Goal: Task Accomplishment & Management: Manage account settings

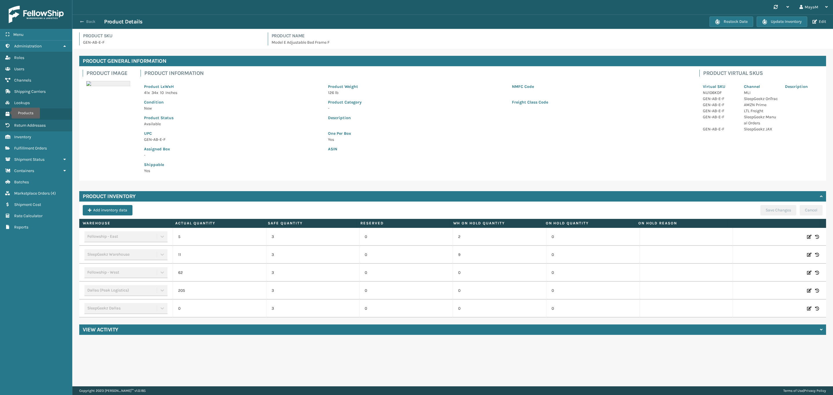
click at [88, 22] on button "Back" at bounding box center [91, 21] width 27 height 5
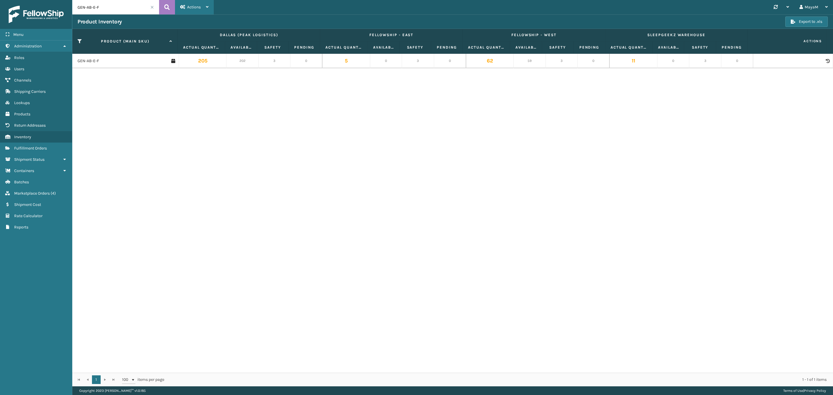
click at [195, 7] on span "Actions" at bounding box center [194, 7] width 14 height 5
click at [23, 112] on span "Products" at bounding box center [22, 114] width 16 height 5
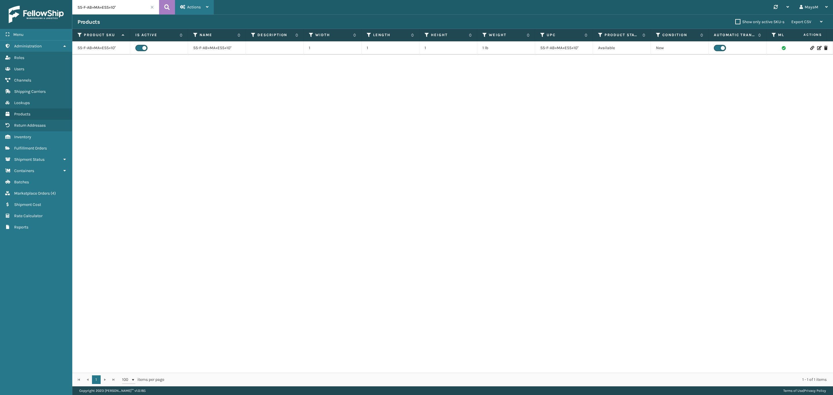
click at [203, 8] on div "Actions" at bounding box center [194, 7] width 28 height 14
click at [217, 40] on button "Import Products" at bounding box center [214, 37] width 78 height 15
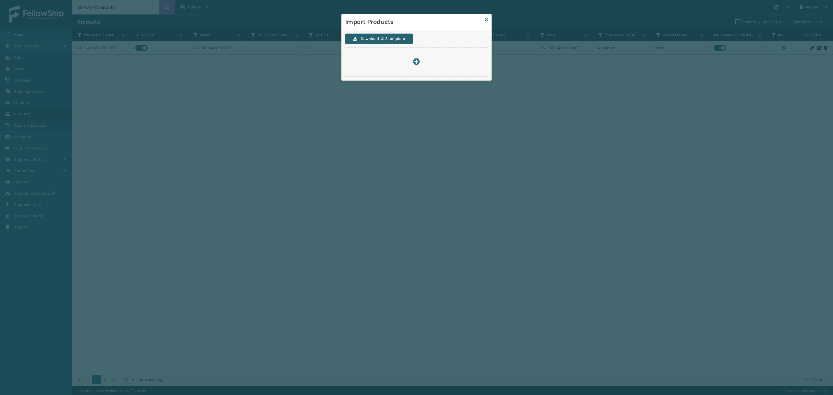
click at [388, 38] on button "Download .XLS template" at bounding box center [379, 39] width 68 height 10
click at [380, 60] on div at bounding box center [416, 62] width 142 height 8
type input "C:\fakepath\[DATE] Generic Mattress Additions.xlsx"
click at [467, 209] on div "Import Products Download .XLS template" at bounding box center [416, 197] width 833 height 395
click at [485, 17] on link at bounding box center [486, 20] width 3 height 6
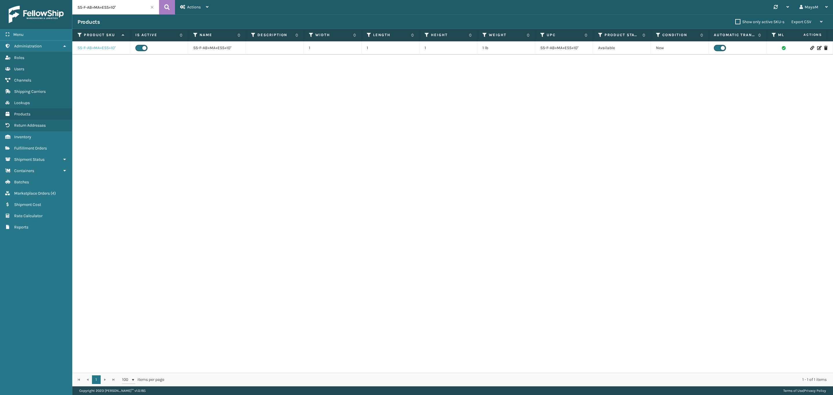
click at [96, 49] on link "SS-F-AB+MA+ESS+10"" at bounding box center [97, 48] width 38 height 6
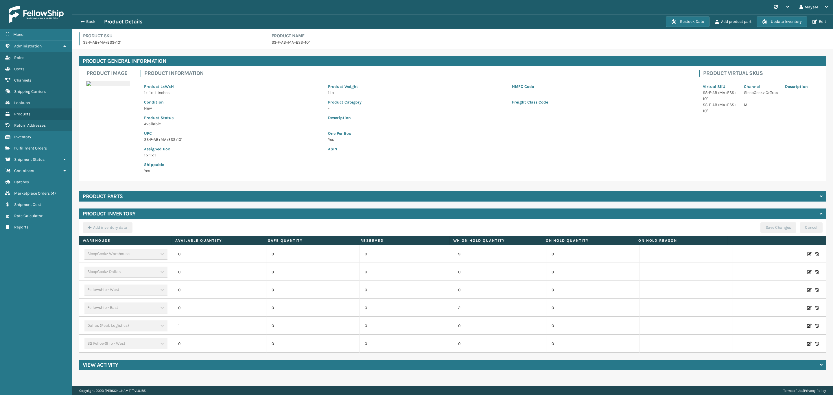
click at [80, 18] on div "Back Product Details" at bounding box center [372, 21] width 589 height 7
click at [95, 22] on button "Back" at bounding box center [91, 21] width 27 height 5
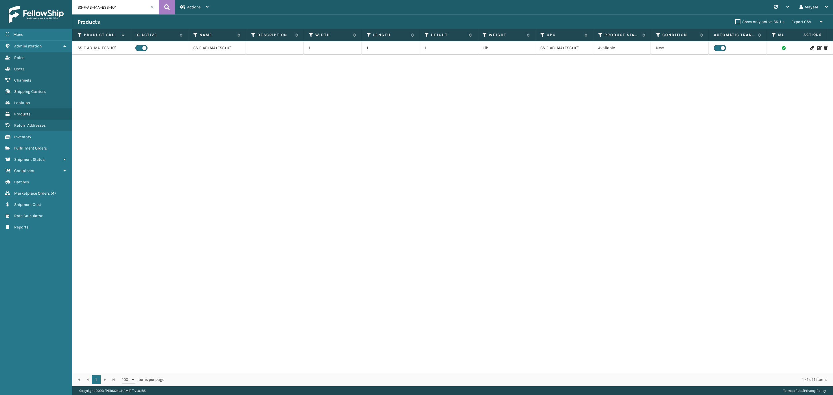
click at [116, 9] on input "SS-F-AB+MA+ESS+10"" at bounding box center [115, 7] width 87 height 14
type input "CEL8TN"
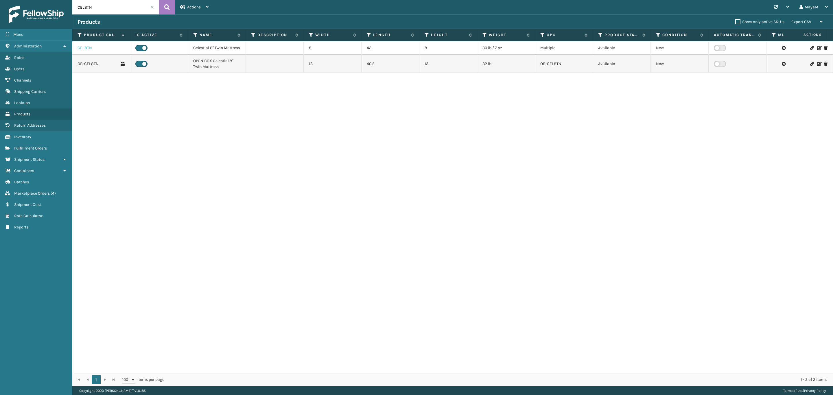
click at [87, 51] on link "CEL8TN" at bounding box center [85, 48] width 14 height 6
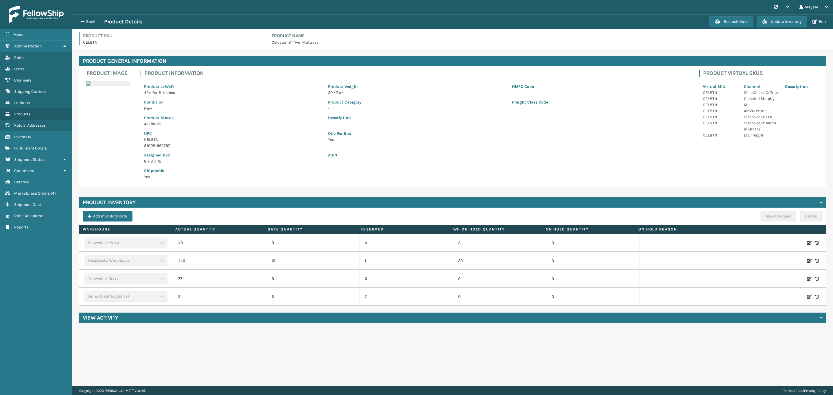
click at [147, 108] on p "New" at bounding box center [232, 108] width 177 height 6
copy p "New"
click at [157, 123] on p "Available" at bounding box center [232, 124] width 177 height 6
click at [157, 122] on p "Available" at bounding box center [232, 124] width 177 height 6
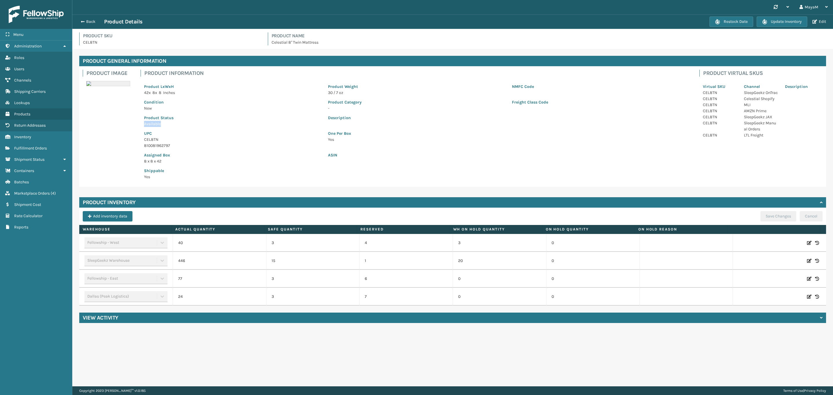
copy p "Available"
click at [89, 17] on div "Back Product Details Restock Date Update Inventory Edit" at bounding box center [452, 21] width 761 height 14
click at [89, 19] on button "Back" at bounding box center [91, 21] width 27 height 5
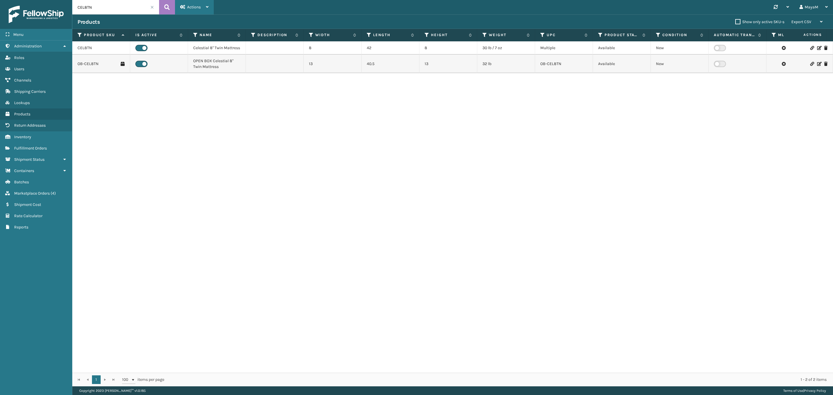
click at [197, 10] on div "Actions" at bounding box center [194, 7] width 28 height 14
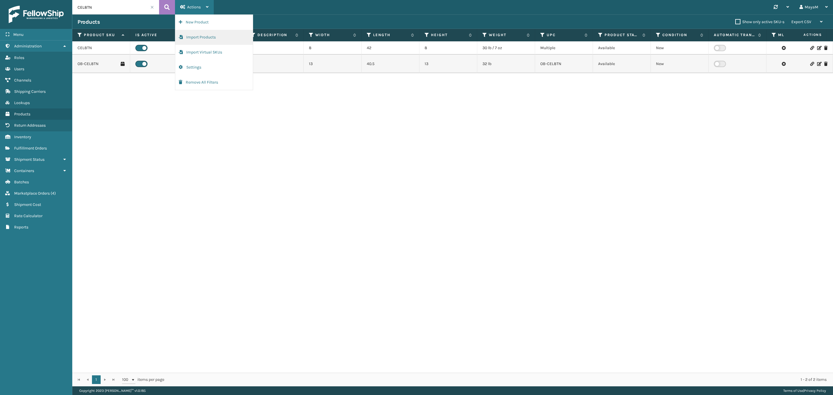
click at [209, 37] on button "Import Products" at bounding box center [214, 37] width 78 height 15
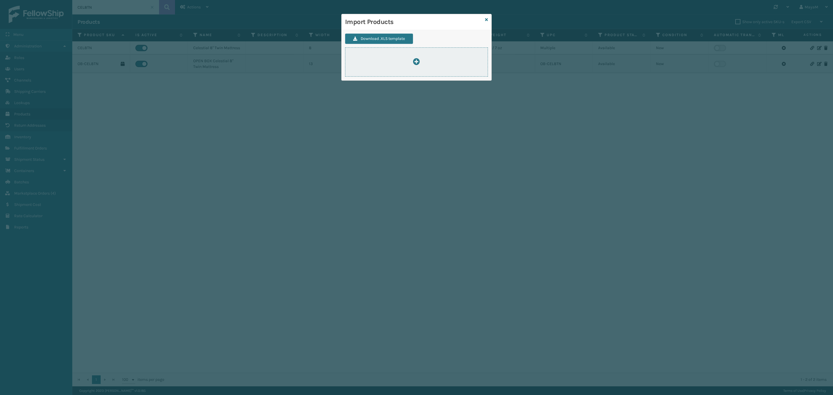
click at [412, 60] on div at bounding box center [416, 62] width 142 height 8
type input "C:\fakepath\[DATE] Generic Mattress Additions.xlsx"
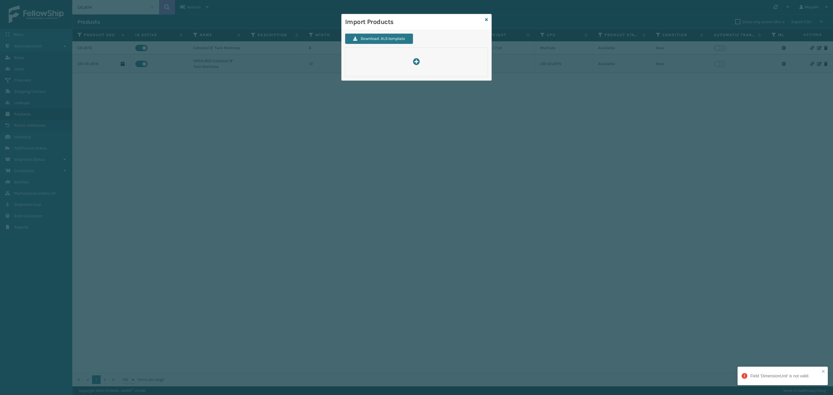
click at [95, 46] on div "Import Products Download .XLS template" at bounding box center [416, 197] width 833 height 395
click at [485, 18] on icon at bounding box center [486, 20] width 3 height 4
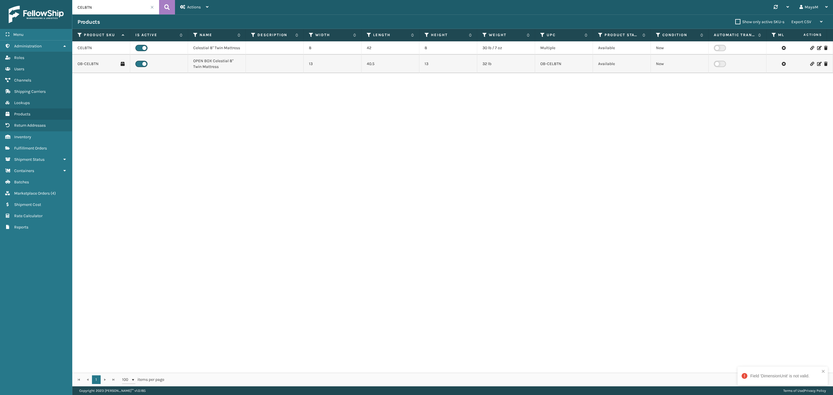
click at [83, 54] on td "CEL8TN" at bounding box center [101, 47] width 58 height 13
click at [83, 50] on link "CEL8TN" at bounding box center [85, 48] width 14 height 6
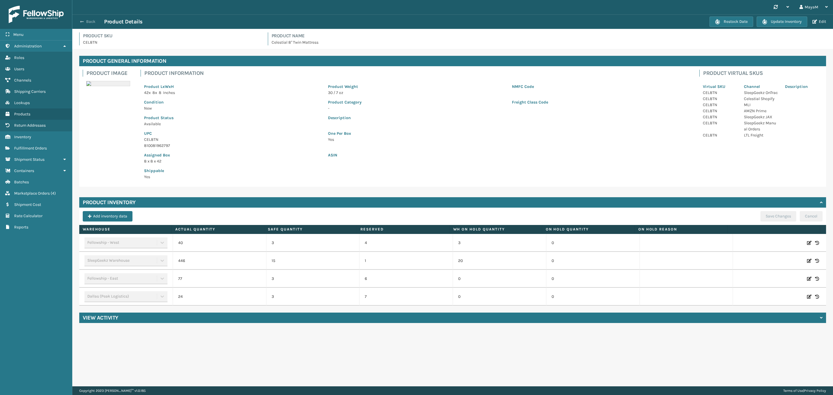
click at [86, 22] on button "Back" at bounding box center [91, 21] width 27 height 5
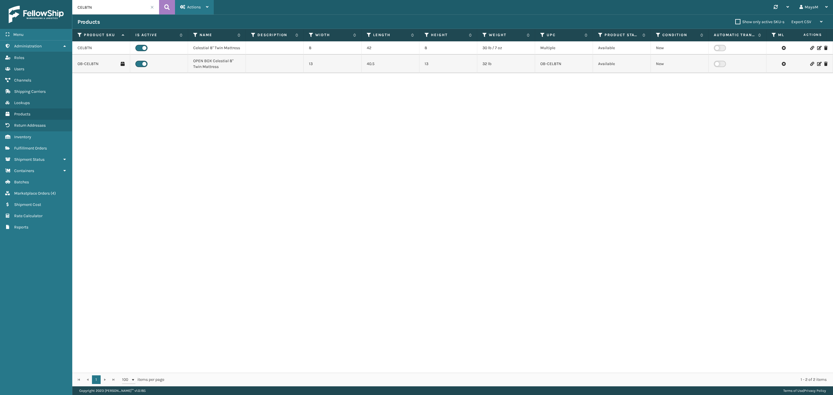
click at [181, 3] on div "Actions" at bounding box center [194, 7] width 28 height 14
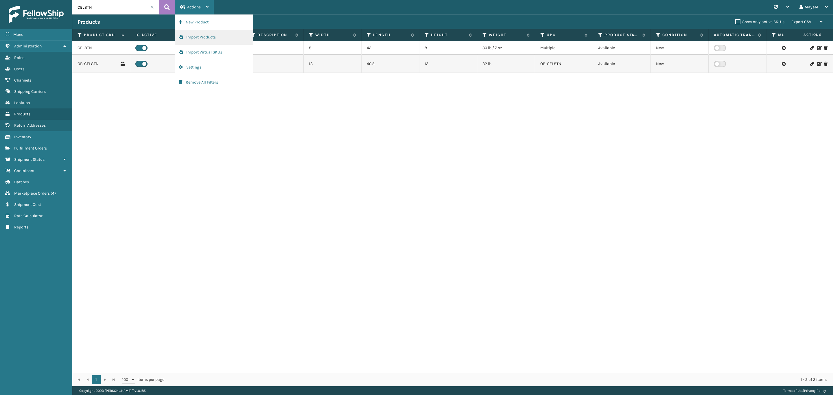
click at [201, 36] on button "Import Products" at bounding box center [214, 37] width 78 height 15
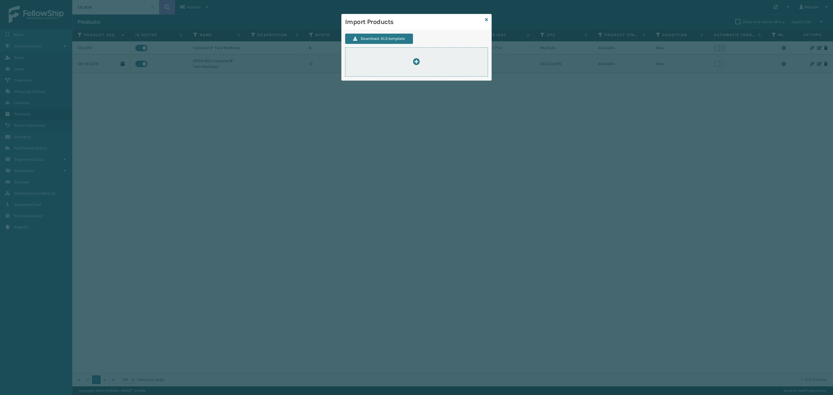
click at [418, 77] on div at bounding box center [416, 61] width 143 height 29
type input "C:\fakepath\[DATE] Generic Mattress Additions.xlsx"
click at [444, 65] on div at bounding box center [416, 62] width 142 height 8
type input "C:\fakepath\[DATE] Generic Mattress Additions.xlsx"
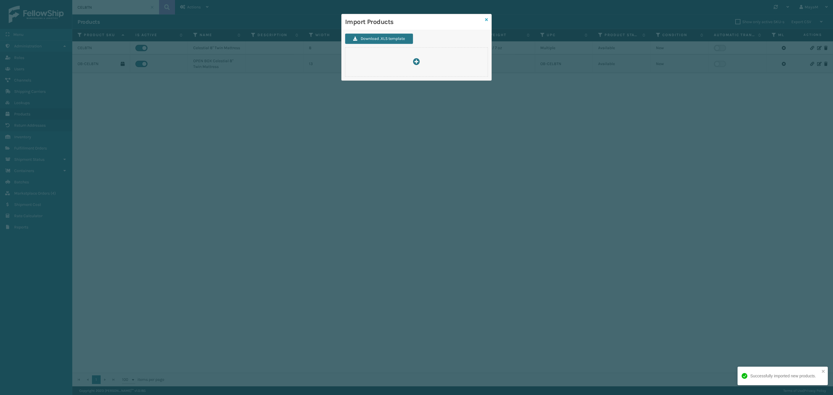
click at [486, 18] on icon at bounding box center [486, 20] width 3 height 4
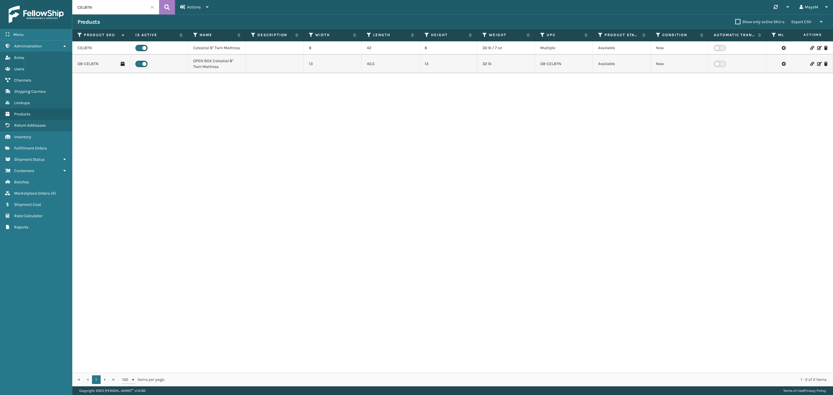
click at [153, 6] on span at bounding box center [151, 6] width 3 height 3
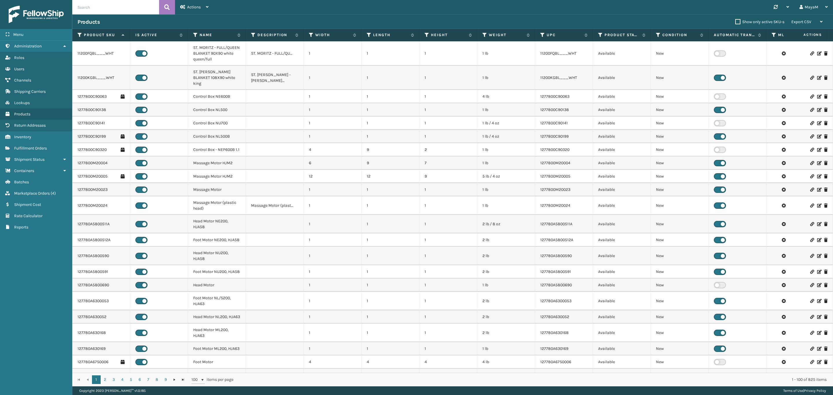
click at [100, 5] on input "text" at bounding box center [115, 7] width 87 height 14
type input "GEN-[PERSON_NAME]"
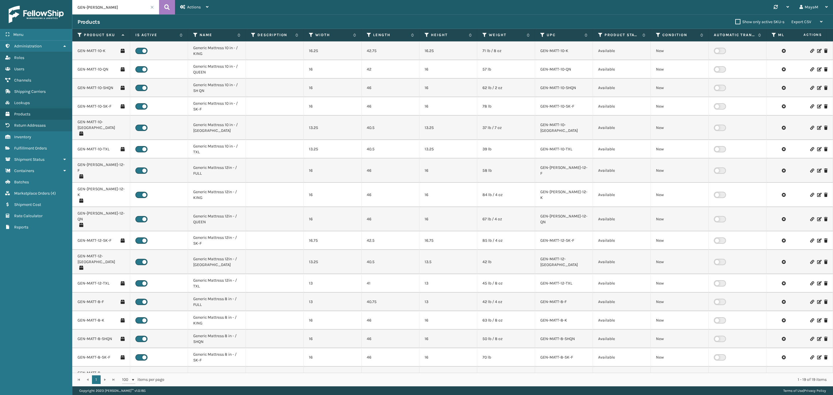
scroll to position [27, 0]
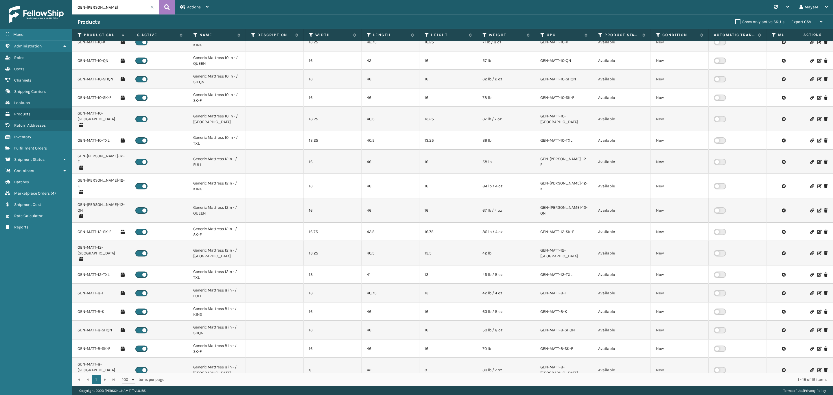
click at [103, 389] on link "GEN-MATT-8-TXL" at bounding box center [93, 392] width 31 height 6
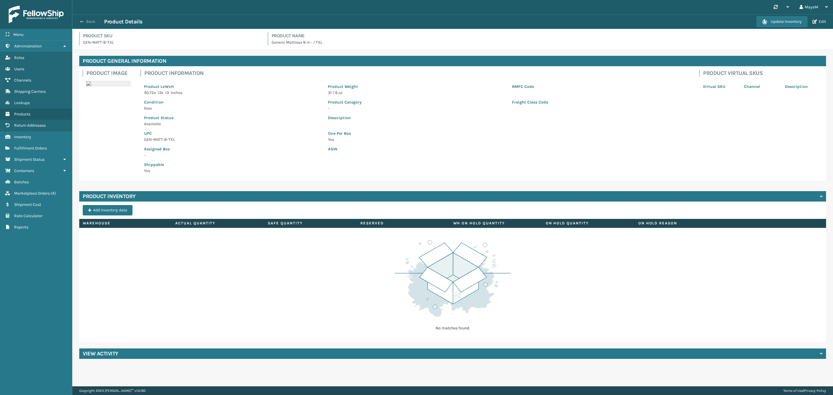
click at [87, 21] on button "Back" at bounding box center [91, 21] width 27 height 5
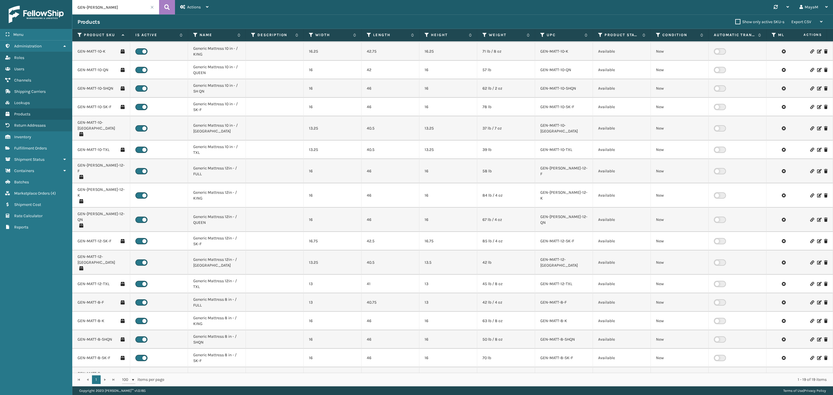
scroll to position [27, 0]
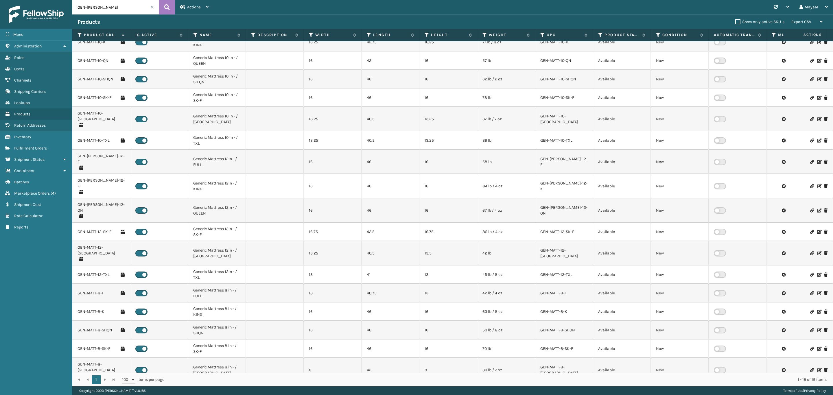
click at [137, 389] on label at bounding box center [141, 392] width 12 height 6
click at [137, 389] on input "checkbox" at bounding box center [137, 391] width 4 height 4
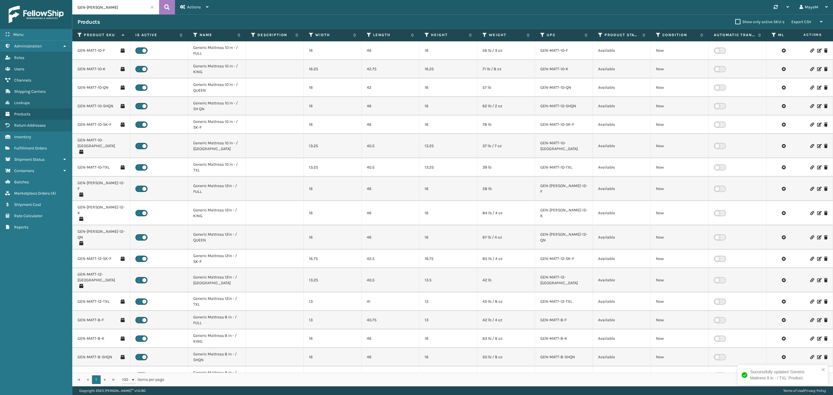
click at [141, 373] on label at bounding box center [141, 376] width 12 height 6
click at [139, 373] on input "checkbox" at bounding box center [137, 375] width 4 height 4
click at [139, 354] on label at bounding box center [141, 357] width 12 height 6
click at [139, 354] on input "checkbox" at bounding box center [137, 356] width 4 height 4
click at [141, 336] on label at bounding box center [141, 339] width 12 height 6
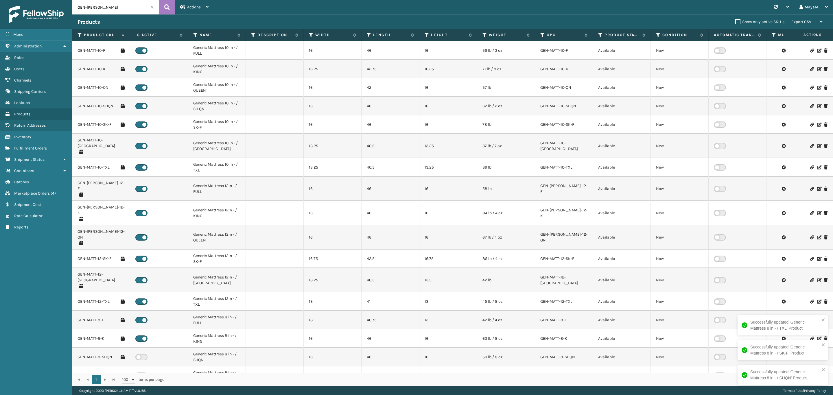
click at [139, 336] on input "checkbox" at bounding box center [137, 338] width 4 height 4
click at [138, 317] on label at bounding box center [141, 320] width 12 height 6
click at [138, 317] on input "checkbox" at bounding box center [137, 319] width 4 height 4
click at [138, 293] on td at bounding box center [159, 302] width 58 height 19
click at [138, 299] on label at bounding box center [141, 302] width 12 height 6
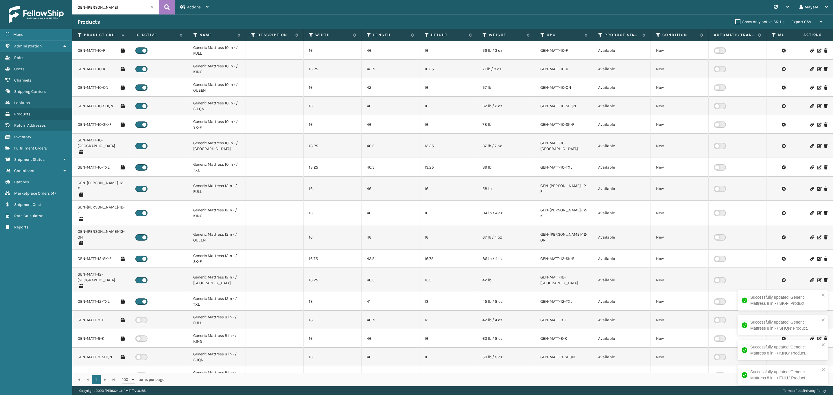
click at [138, 299] on input "checkbox" at bounding box center [137, 301] width 4 height 4
click at [138, 277] on label at bounding box center [141, 280] width 12 height 6
click at [138, 277] on input "checkbox" at bounding box center [137, 279] width 4 height 4
click at [141, 256] on label at bounding box center [141, 259] width 12 height 6
click at [139, 256] on input "checkbox" at bounding box center [137, 258] width 4 height 4
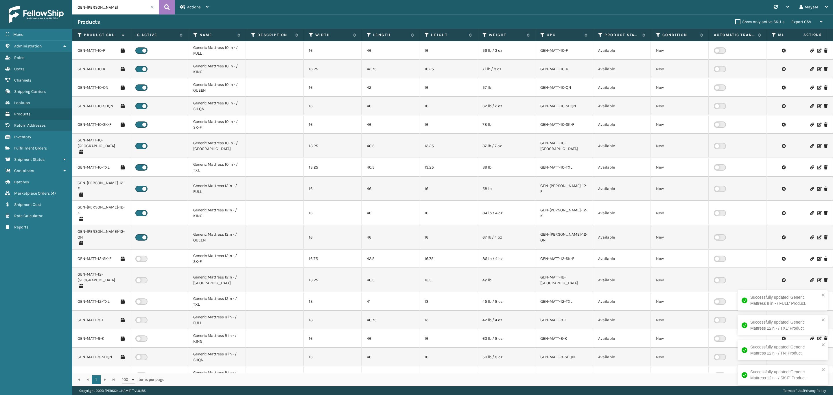
click at [144, 234] on label at bounding box center [141, 237] width 12 height 6
click at [139, 234] on input "checkbox" at bounding box center [137, 236] width 4 height 4
click at [140, 210] on label at bounding box center [141, 213] width 12 height 6
click at [139, 210] on input "checkbox" at bounding box center [137, 212] width 4 height 4
click at [139, 186] on label at bounding box center [141, 189] width 12 height 6
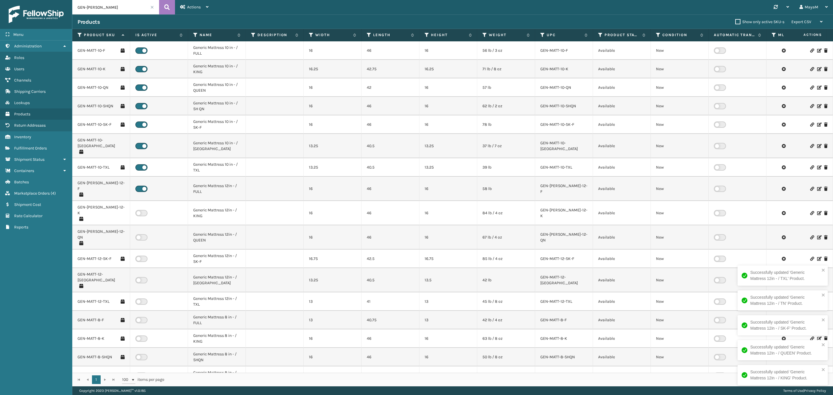
click at [139, 186] on input "checkbox" at bounding box center [137, 188] width 4 height 4
click at [143, 164] on label at bounding box center [141, 167] width 12 height 6
click at [139, 164] on input "checkbox" at bounding box center [137, 166] width 4 height 4
click at [138, 150] on td at bounding box center [159, 146] width 58 height 24
click at [139, 146] on label at bounding box center [141, 146] width 12 height 6
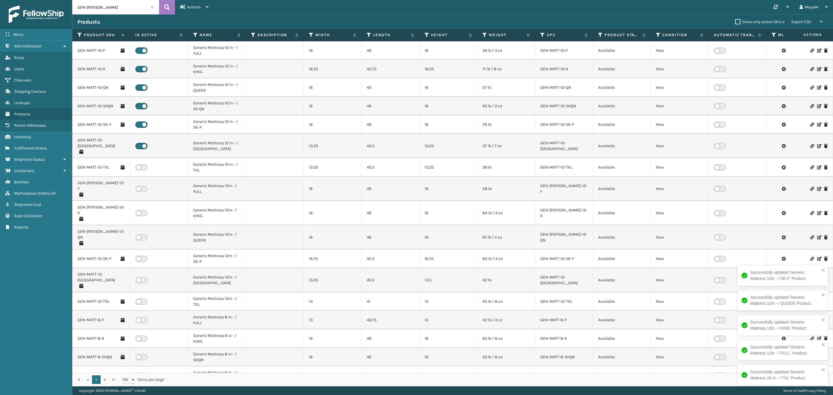
click at [139, 146] on input "checkbox" at bounding box center [137, 145] width 4 height 4
click at [141, 125] on label at bounding box center [141, 125] width 12 height 6
click at [139, 125] on input "checkbox" at bounding box center [137, 124] width 4 height 4
click at [140, 105] on label at bounding box center [141, 106] width 12 height 6
click at [139, 105] on input "checkbox" at bounding box center [137, 105] width 4 height 4
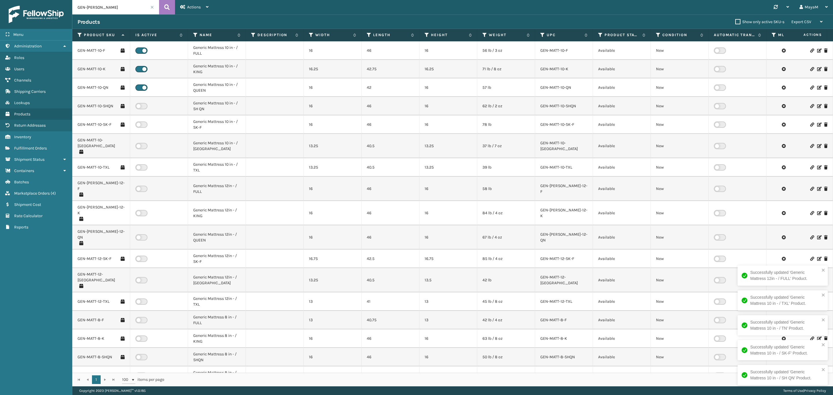
click at [142, 87] on label at bounding box center [141, 87] width 12 height 6
click at [139, 87] on input "checkbox" at bounding box center [137, 86] width 4 height 4
click at [143, 69] on label at bounding box center [141, 69] width 12 height 6
click at [139, 69] on input "checkbox" at bounding box center [137, 68] width 4 height 4
click at [143, 49] on label at bounding box center [141, 50] width 12 height 6
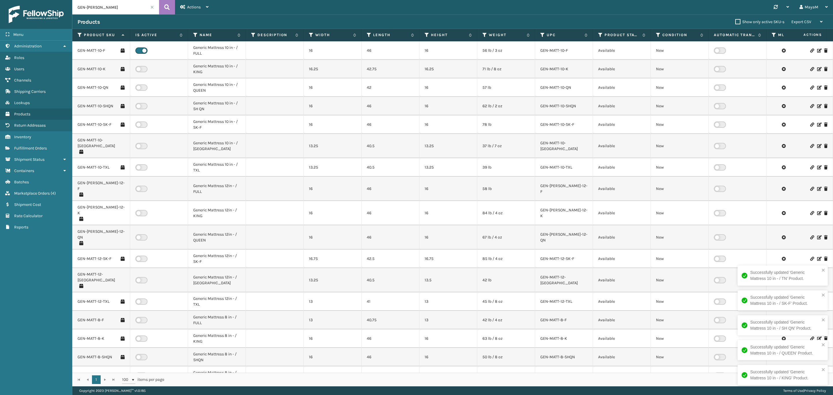
click at [139, 49] on input "checkbox" at bounding box center [137, 49] width 4 height 4
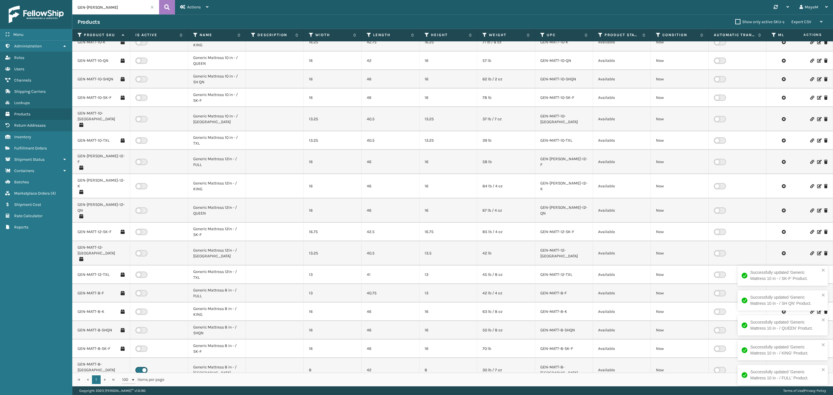
click at [139, 367] on label at bounding box center [141, 370] width 12 height 6
click at [139, 367] on input "checkbox" at bounding box center [137, 369] width 4 height 4
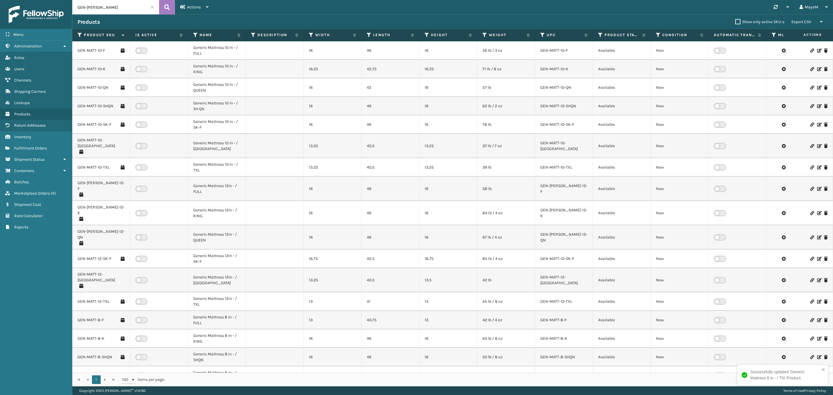
click at [122, 10] on input "GEN-[PERSON_NAME]" at bounding box center [115, 7] width 87 height 14
click at [103, 354] on link "GEN-MATT-8-SHQN" at bounding box center [95, 357] width 35 height 6
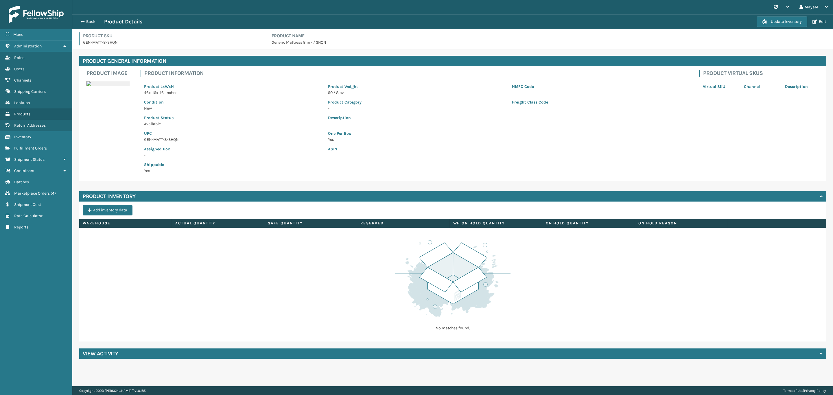
click at [107, 41] on p "GEN-MATT-8-SHQN" at bounding box center [172, 42] width 178 height 6
copy p "GEN-MATT-8-SHQN"
click at [307, 41] on p "Generic Mattress 8 in - / SHQN" at bounding box center [549, 42] width 555 height 6
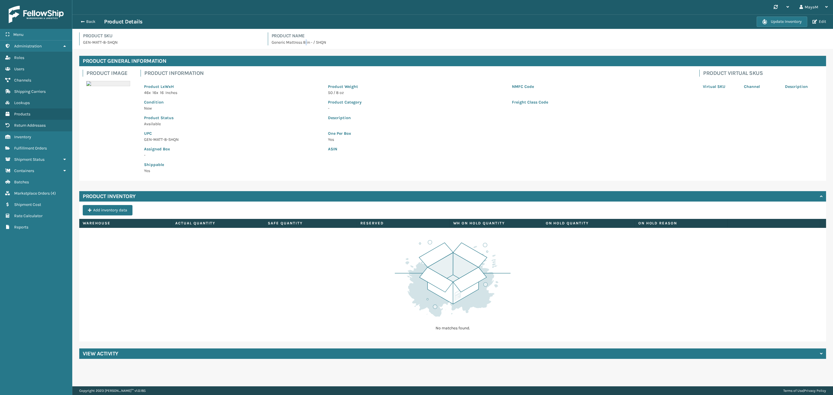
click at [307, 41] on p "Generic Mattress 8 in - / SHQN" at bounding box center [549, 42] width 555 height 6
copy p "Generic Mattress 8 in - / SHQN"
click at [114, 40] on p "GEN-MATT-8-SHQN" at bounding box center [172, 42] width 178 height 6
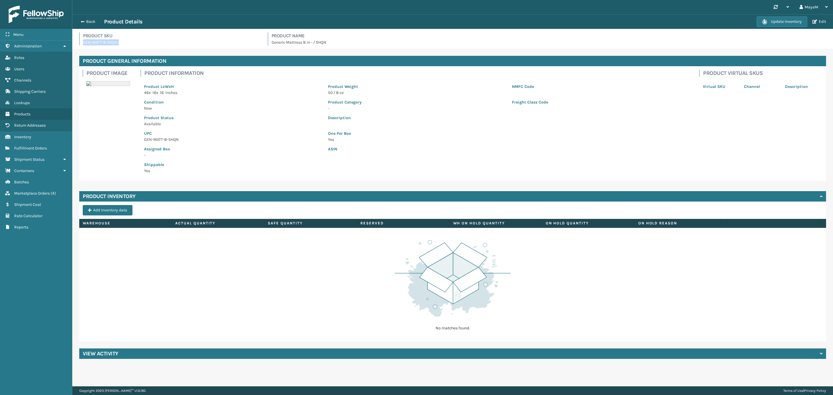
click at [114, 40] on p "GEN-MATT-8-SHQN" at bounding box center [172, 42] width 178 height 6
copy p "GEN-MATT-8-SHQN"
click at [819, 24] on div "Update Inventory Edit" at bounding box center [792, 21] width 71 height 10
click at [819, 20] on button "Edit" at bounding box center [819, 21] width 17 height 5
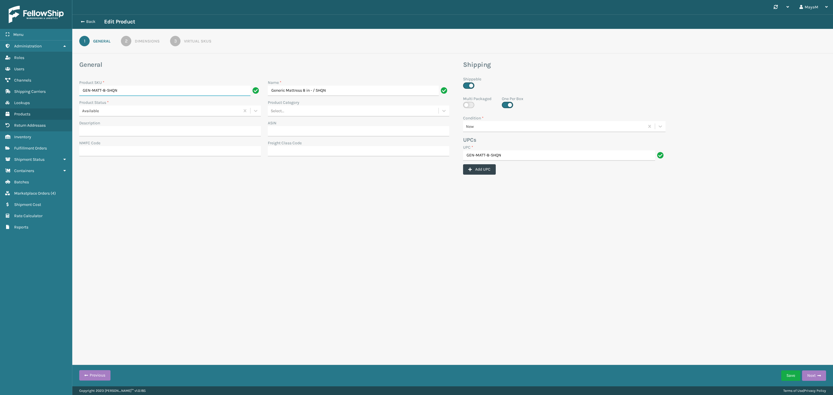
drag, startPoint x: 121, startPoint y: 88, endPoint x: 74, endPoint y: 89, distance: 46.9
click at [74, 89] on div "General Product SKU * GEN-MATT-8-SHQN Name * Generic Mattress 8 in - / SHQN Pro…" at bounding box center [452, 119] width 761 height 118
click at [187, 42] on div "Virtual SKUs" at bounding box center [197, 41] width 27 height 6
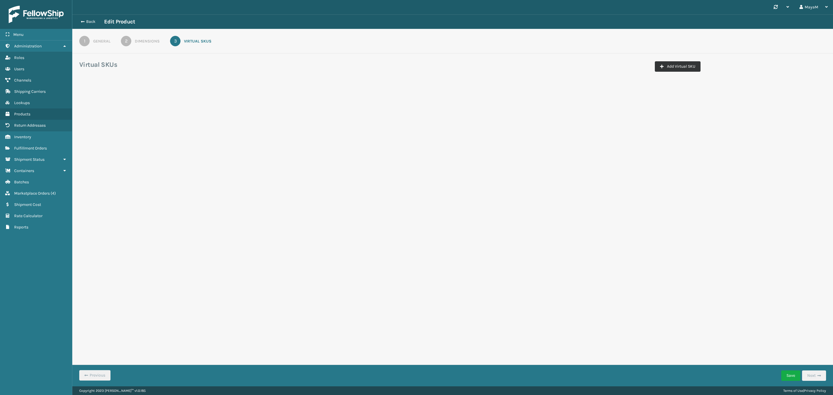
click at [674, 61] on button "Add Virtual SKU" at bounding box center [678, 66] width 46 height 10
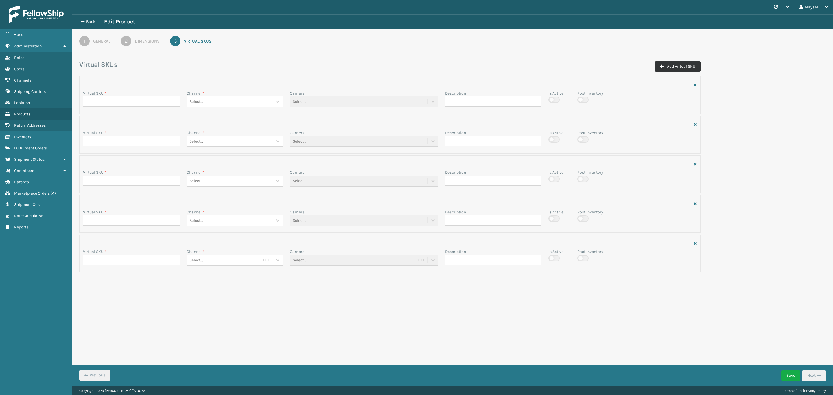
click at [674, 61] on button "Add Virtual SKU" at bounding box center [678, 66] width 46 height 10
click at [169, 100] on input "Virtual SKU *" at bounding box center [131, 101] width 97 height 10
paste input "GEN-MATT-8-SHQN"
type input "GEN-MATT-8-SHQN"
click at [214, 99] on div "Select..." at bounding box center [230, 102] width 86 height 10
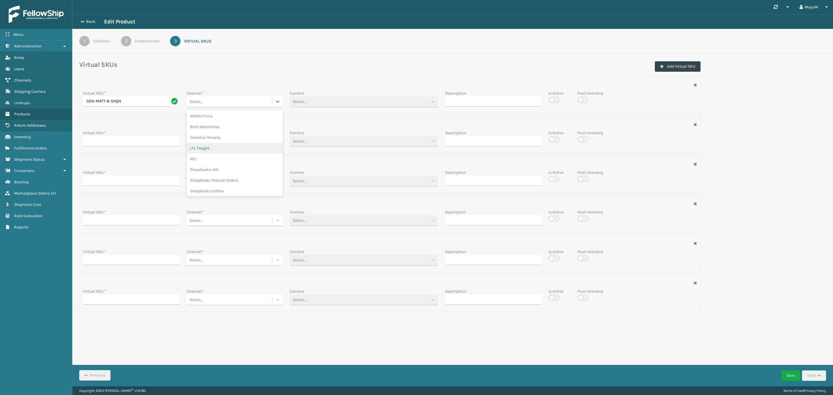
click at [214, 148] on div "LTL Freight" at bounding box center [235, 148] width 97 height 11
click at [160, 140] on input "Virtual SKU *" at bounding box center [131, 141] width 97 height 10
paste input "GEN-MATT-8-SHQN"
type input "GEN-MATT-8-SHQN"
click at [220, 141] on div "Select..." at bounding box center [230, 142] width 86 height 10
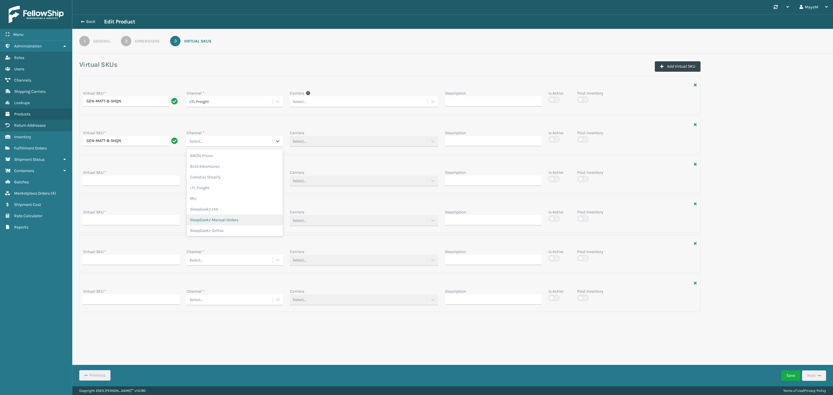
click at [247, 217] on div "SleepGeekz Manual Orders" at bounding box center [235, 220] width 97 height 11
click at [163, 176] on input "Virtual SKU *" at bounding box center [131, 181] width 97 height 10
paste input "GEN-MATT-8-SHQN"
type input "GEN-MATT-8-SHQN"
click at [202, 183] on div "Select..." at bounding box center [197, 181] width 14 height 6
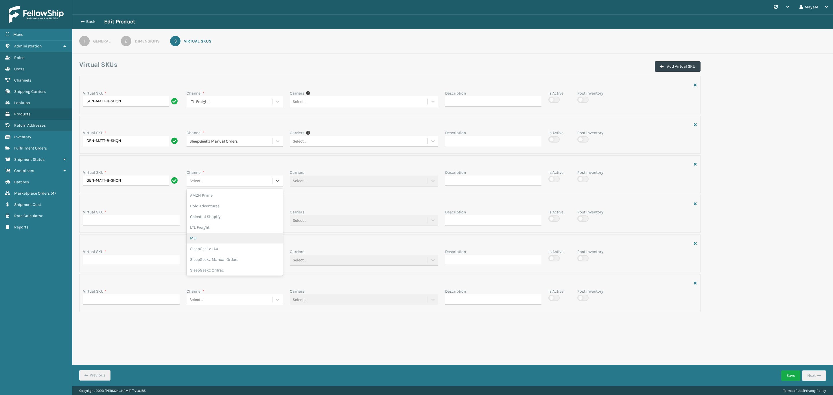
scroll to position [23, 0]
click at [242, 253] on div "SleepGeekz OnTrac" at bounding box center [235, 247] width 97 height 11
drag, startPoint x: 151, startPoint y: 224, endPoint x: 156, endPoint y: 227, distance: 5.1
click at [151, 224] on input "Virtual SKU *" at bounding box center [131, 220] width 97 height 10
paste input "GEN-MATT-8-SHQN"
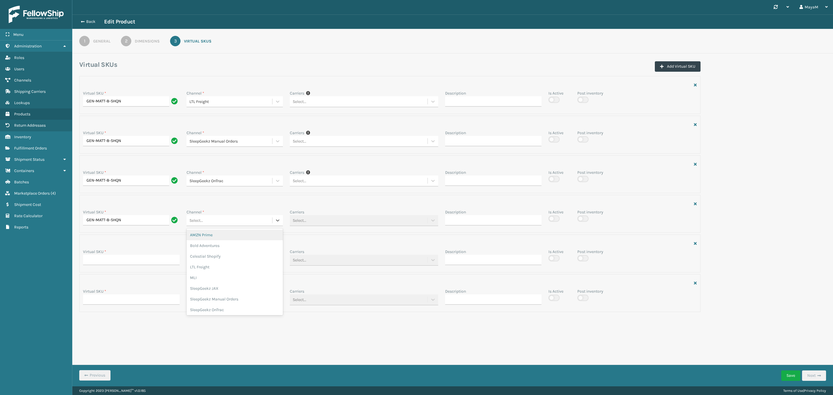
click at [228, 226] on div "Select..." at bounding box center [235, 220] width 97 height 11
drag, startPoint x: 139, startPoint y: 236, endPoint x: 137, endPoint y: 229, distance: 7.1
click at [139, 235] on div "Virtual SKU * GEN-MATT-8-SHQN Channel * LTL Freight Carriers If you can't find …" at bounding box center [390, 195] width 628 height 238
click at [137, 229] on div "Virtual SKU * GEN-MATT-8-SHQN" at bounding box center [132, 219] width 104 height 20
click at [133, 219] on input "GEN-MATT-8-SHQN" at bounding box center [126, 220] width 86 height 10
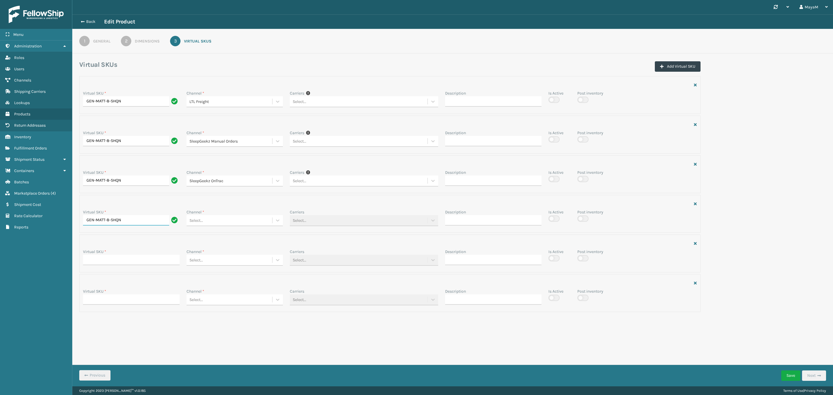
paste input "CELRVSHQN8"
type input "CELRVSHQN8"
click at [115, 265] on input "Virtual SKU *" at bounding box center [131, 260] width 97 height 10
paste input "CELRVSHQN8"
type input "CELRVSHQN8"
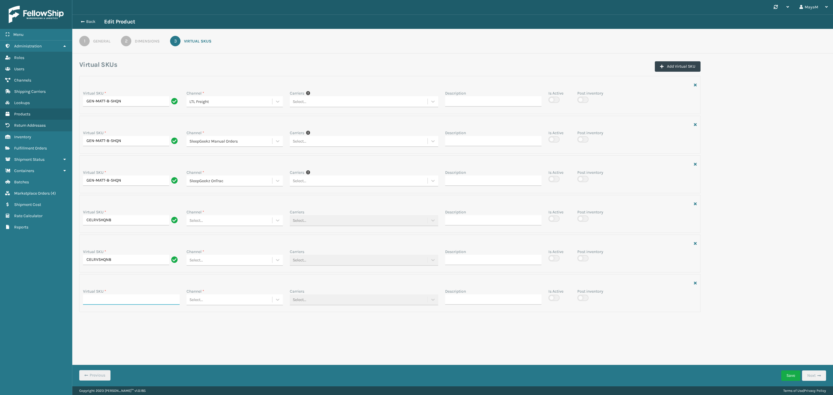
click at [94, 304] on input "Virtual SKU *" at bounding box center [131, 300] width 97 height 10
paste input "CELRVSHQN8"
type input "CELRVSHQN8"
click at [218, 106] on div "Select..." at bounding box center [230, 102] width 86 height 10
click at [207, 277] on div "MLI" at bounding box center [235, 278] width 97 height 11
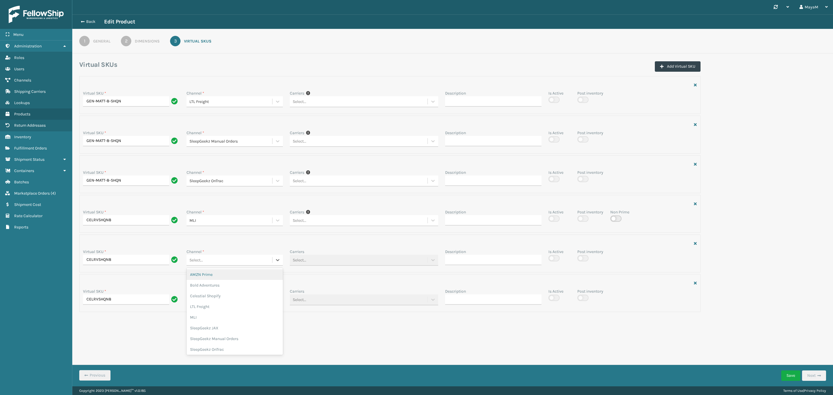
click at [208, 264] on div "Select..." at bounding box center [230, 260] width 86 height 10
click at [237, 336] on div "SleepGeekz Shopify" at bounding box center [235, 337] width 97 height 11
click at [242, 106] on div "Select..." at bounding box center [230, 102] width 86 height 10
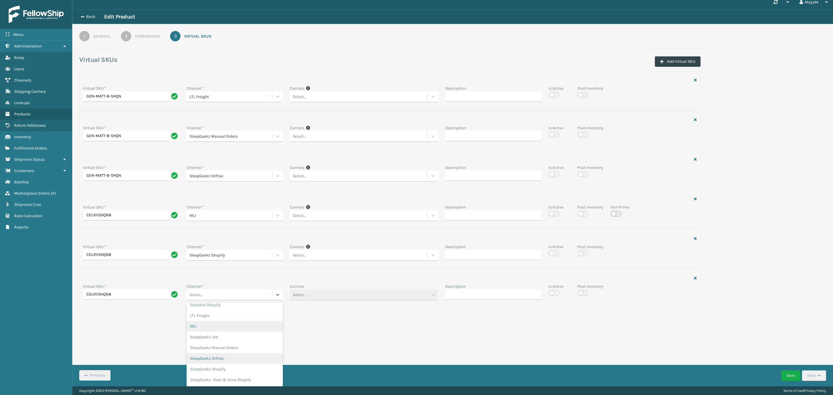
scroll to position [6, 0]
click at [234, 308] on div "Celestial Shopify" at bounding box center [235, 305] width 97 height 11
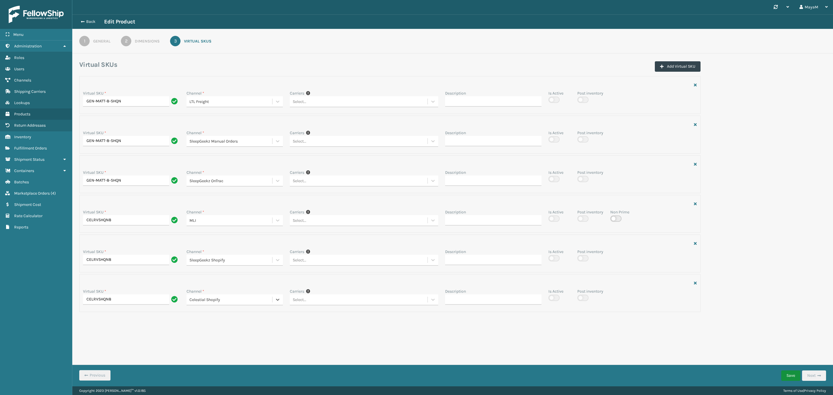
click at [792, 376] on button "Save" at bounding box center [791, 376] width 19 height 10
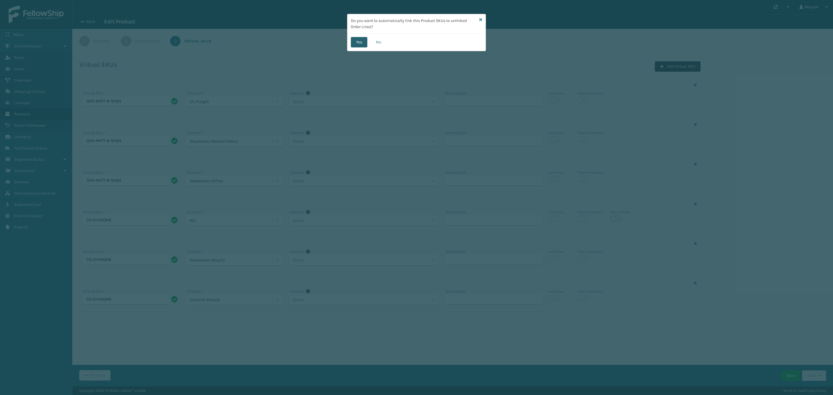
click at [356, 40] on button "Yes" at bounding box center [359, 42] width 16 height 10
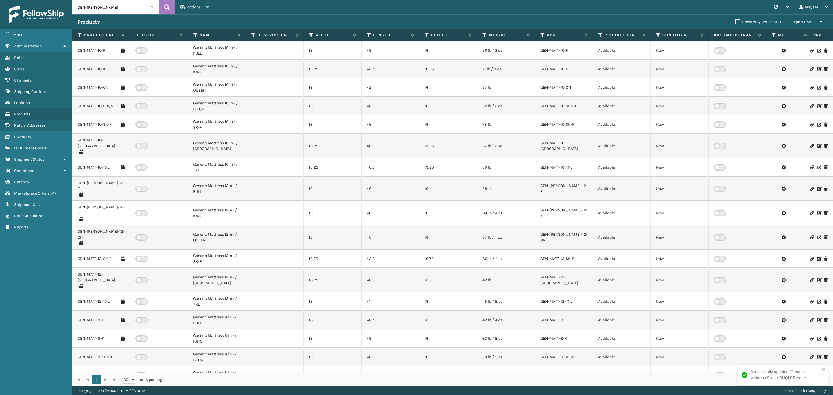
click at [93, 17] on div "Products Show only active SKU-s Export CSV Export Current Page Export All Pages" at bounding box center [452, 21] width 761 height 14
click at [96, 11] on input "GEN-[PERSON_NAME]" at bounding box center [115, 7] width 87 height 14
click at [109, 354] on link "GEN-MATT-8-SHQN" at bounding box center [95, 357] width 35 height 6
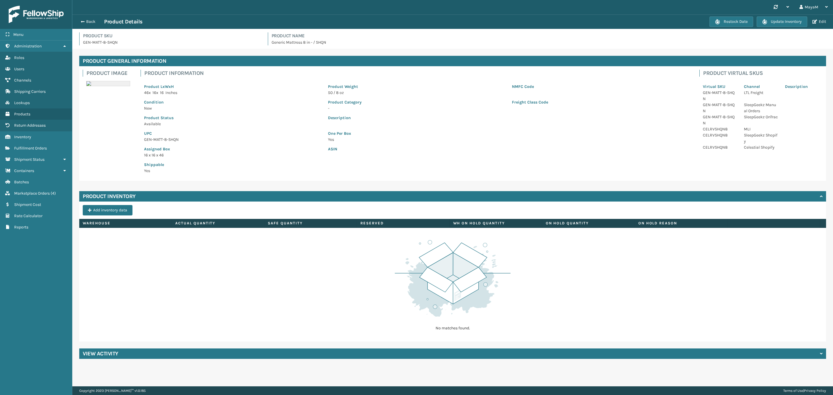
click at [120, 203] on div "Product Inventory Add inventory data Warehouse Actual Quantity Safe Quantity Re…" at bounding box center [452, 266] width 747 height 150
click at [116, 211] on button "Add inventory data" at bounding box center [108, 210] width 50 height 10
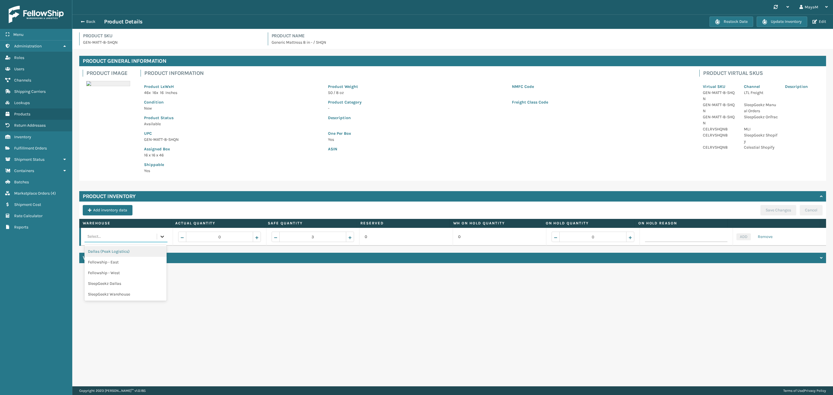
drag, startPoint x: 166, startPoint y: 238, endPoint x: 156, endPoint y: 242, distance: 10.2
click at [165, 238] on div at bounding box center [162, 236] width 10 height 10
click at [148, 252] on div "Dallas (Peak Logistics)" at bounding box center [125, 251] width 82 height 11
click at [118, 214] on button "Add inventory data" at bounding box center [108, 210] width 50 height 10
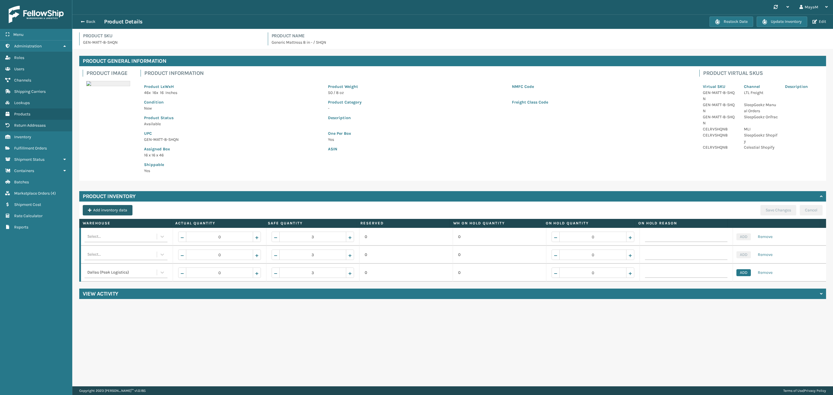
click at [118, 214] on button "Add inventory data" at bounding box center [108, 210] width 50 height 10
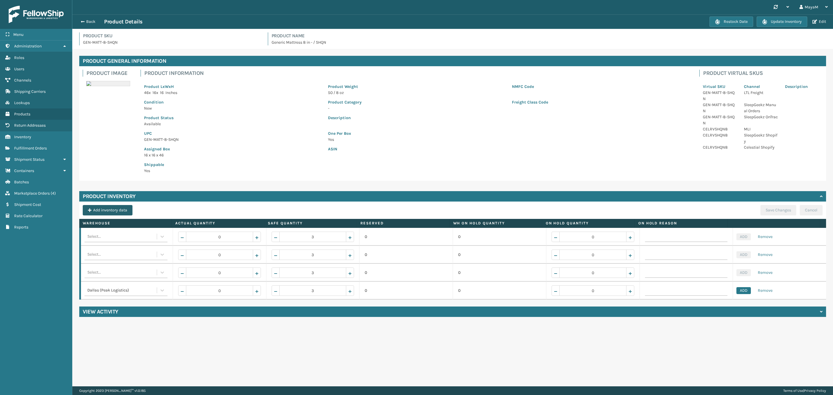
click at [118, 214] on button "Add inventory data" at bounding box center [108, 210] width 50 height 10
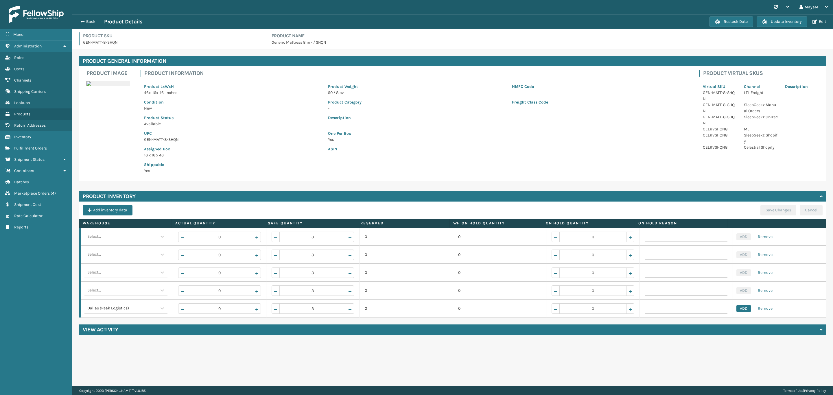
click at [155, 238] on div "Select..." at bounding box center [120, 236] width 72 height 9
click at [159, 239] on icon at bounding box center [162, 237] width 6 height 6
click at [161, 232] on div at bounding box center [162, 236] width 10 height 10
click at [150, 248] on div "Fellowship - East" at bounding box center [125, 251] width 82 height 11
click at [159, 253] on icon at bounding box center [162, 255] width 6 height 6
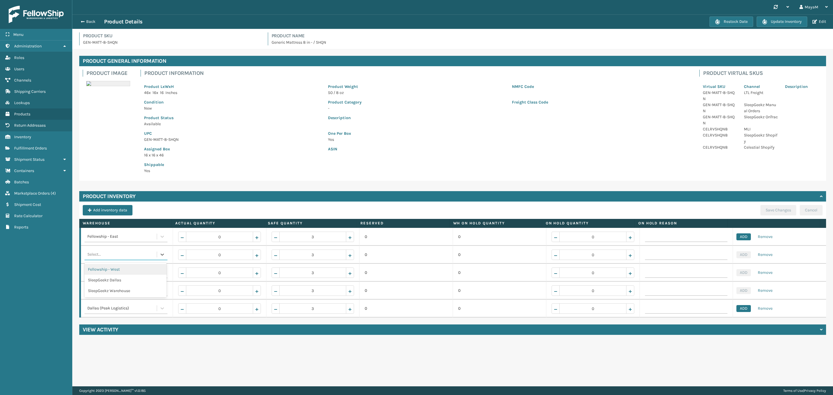
click at [147, 271] on div "Fellowship - West" at bounding box center [125, 269] width 82 height 11
click at [159, 275] on icon at bounding box center [162, 273] width 6 height 6
click at [135, 296] on div "SleepGeekz Warehouse" at bounding box center [125, 298] width 82 height 11
click at [763, 288] on button "Remove" at bounding box center [766, 290] width 22 height 7
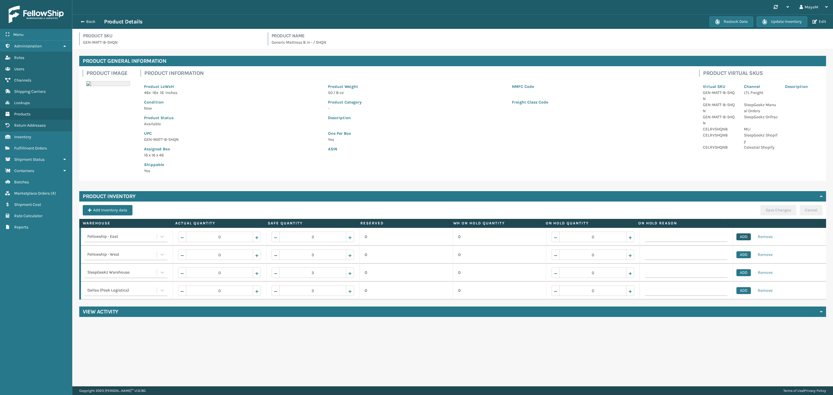
click at [737, 237] on button "ADD" at bounding box center [744, 237] width 14 height 7
click at [738, 253] on button "ADD" at bounding box center [744, 254] width 14 height 7
click at [739, 273] on button "ADD" at bounding box center [744, 272] width 14 height 7
click at [738, 292] on button "ADD" at bounding box center [744, 290] width 14 height 7
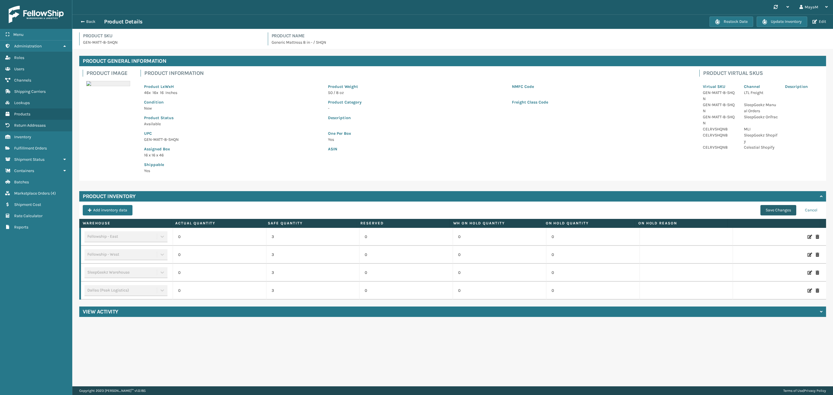
click at [783, 211] on button "Save Changes" at bounding box center [779, 210] width 36 height 10
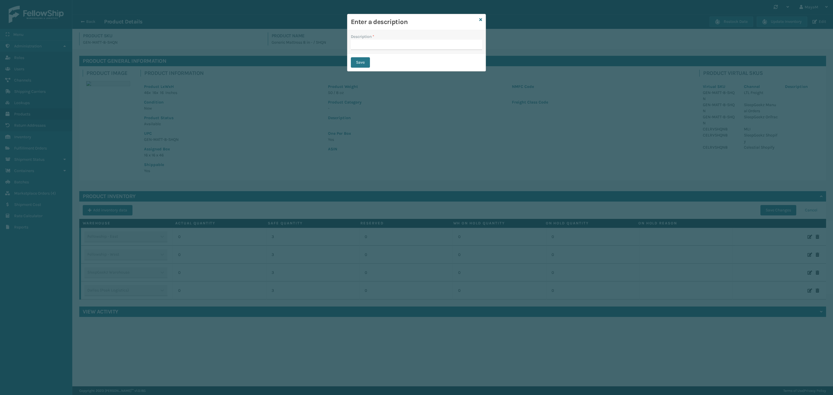
click at [427, 53] on div "Description *" at bounding box center [417, 42] width 138 height 24
click at [427, 43] on input "Description *" at bounding box center [416, 45] width 131 height 10
type input "warehouse"
click at [359, 55] on div "Save" at bounding box center [417, 62] width 138 height 17
click at [359, 56] on div "Save" at bounding box center [417, 62] width 138 height 17
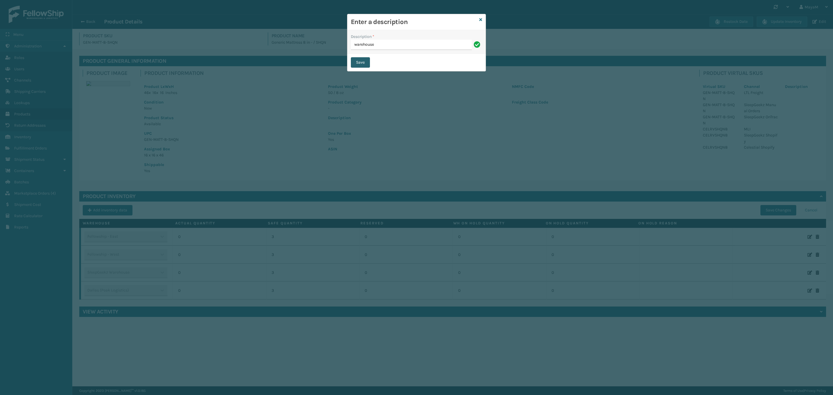
click at [359, 61] on button "Save" at bounding box center [360, 62] width 19 height 10
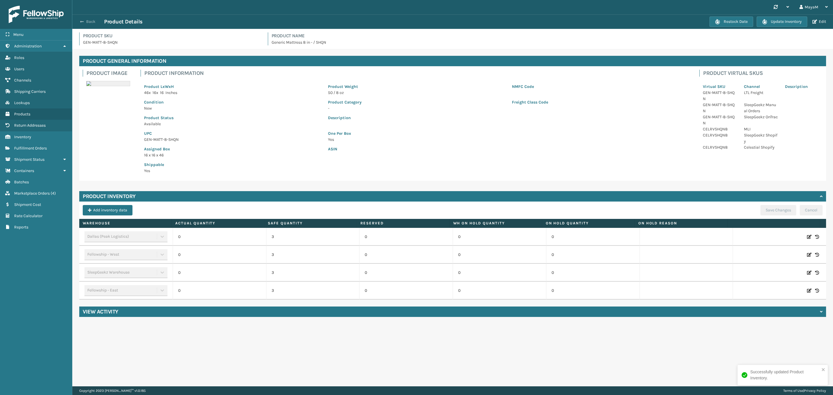
click at [90, 22] on button "Back" at bounding box center [91, 21] width 27 height 5
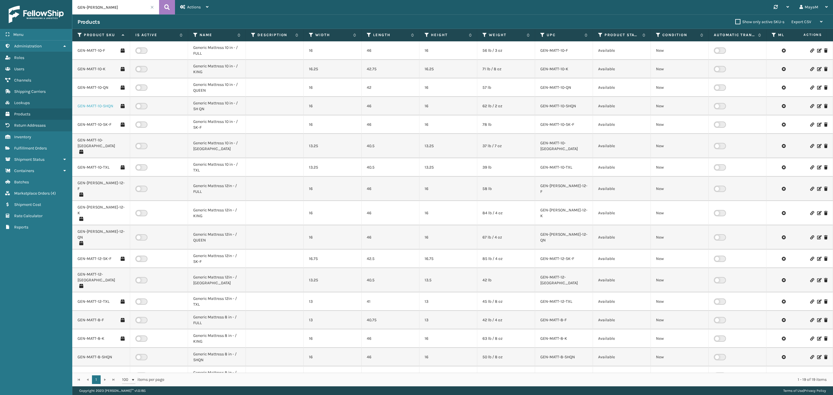
click at [98, 105] on link "GEN-MATT-10-SHQN" at bounding box center [96, 106] width 36 height 6
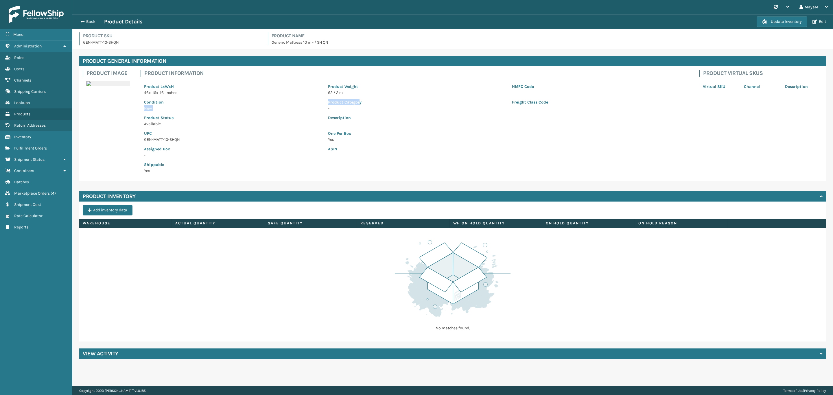
drag, startPoint x: 359, startPoint y: 95, endPoint x: 314, endPoint y: 95, distance: 45.7
click at [314, 96] on div "Condition New Product Category - Freight Class Code" at bounding box center [417, 104] width 552 height 16
click at [813, 22] on span "button" at bounding box center [815, 22] width 5 height 4
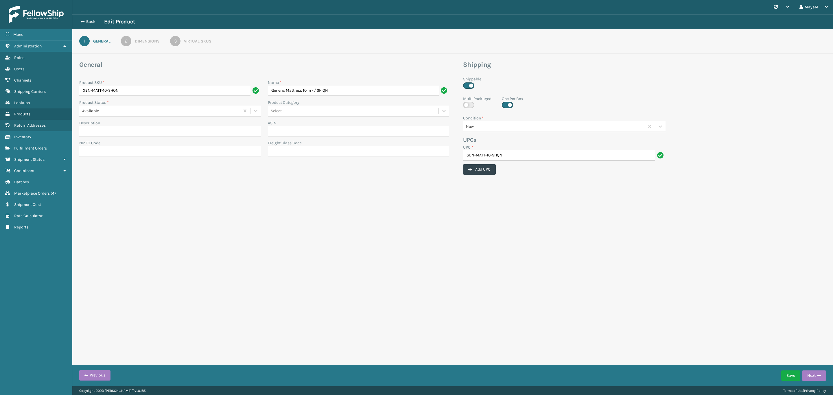
click at [159, 38] on div "Dimensions" at bounding box center [147, 41] width 25 height 6
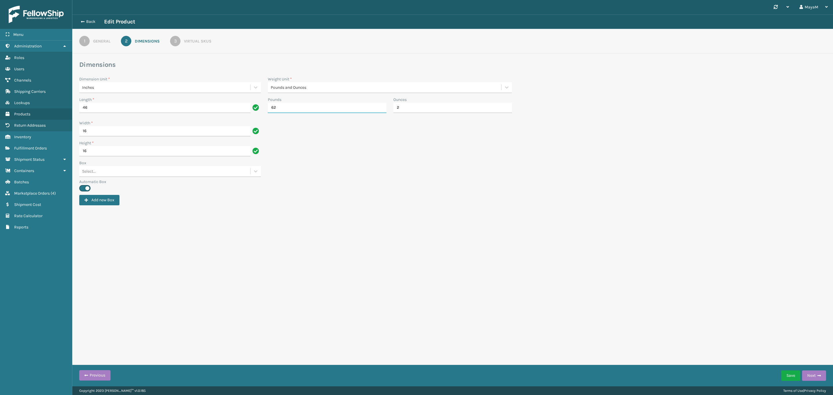
click at [330, 111] on input "62" at bounding box center [327, 108] width 119 height 10
type input "57"
click at [411, 104] on input "2" at bounding box center [453, 108] width 119 height 10
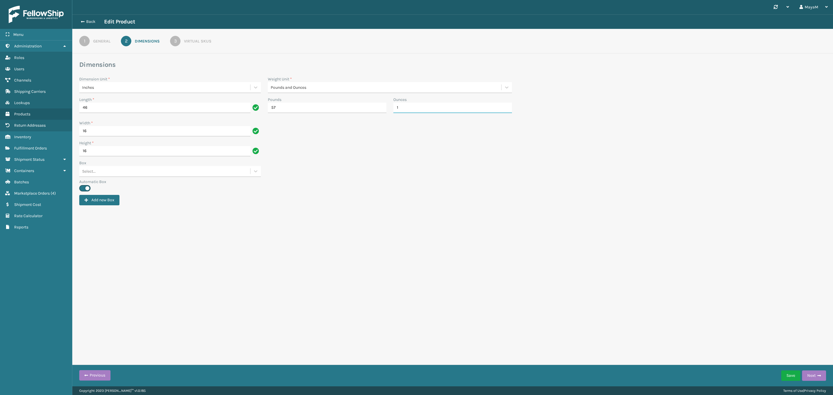
type input "1"
click at [450, 196] on div "Add new Box" at bounding box center [452, 200] width 747 height 10
click at [133, 109] on input "46" at bounding box center [164, 108] width 171 height 10
type input "42"
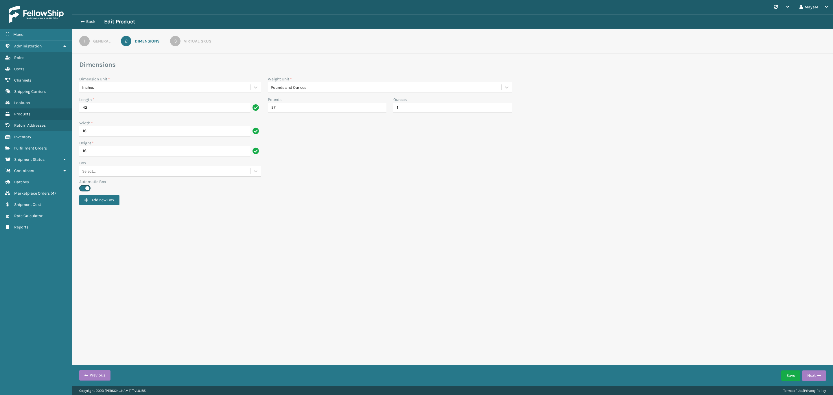
click at [493, 242] on div "Synchronise all channels MayaM Log Out Back Edit Product 1 General 2 Dimensions…" at bounding box center [452, 193] width 761 height 387
click at [787, 376] on button "Save" at bounding box center [791, 376] width 19 height 10
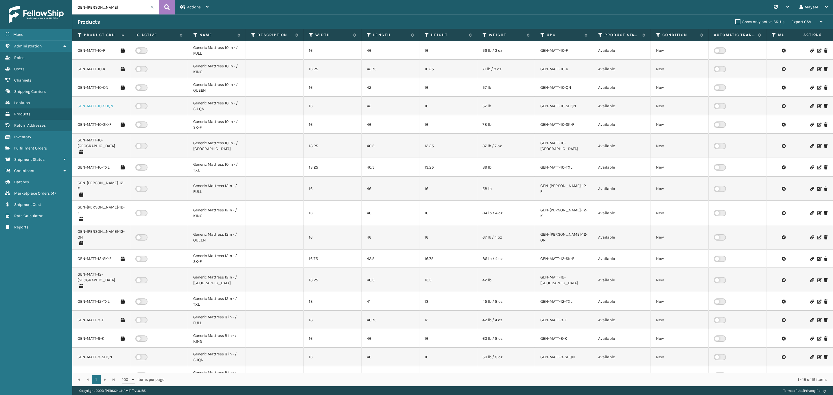
click at [106, 108] on link "GEN-MATT-10-SHQN" at bounding box center [96, 106] width 36 height 6
